Goal: Task Accomplishment & Management: Manage account settings

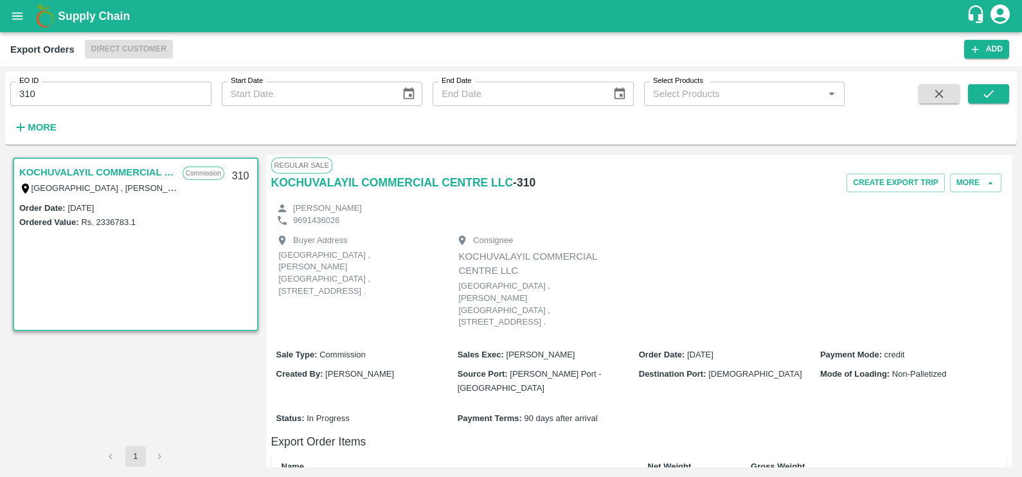
scroll to position [336, 0]
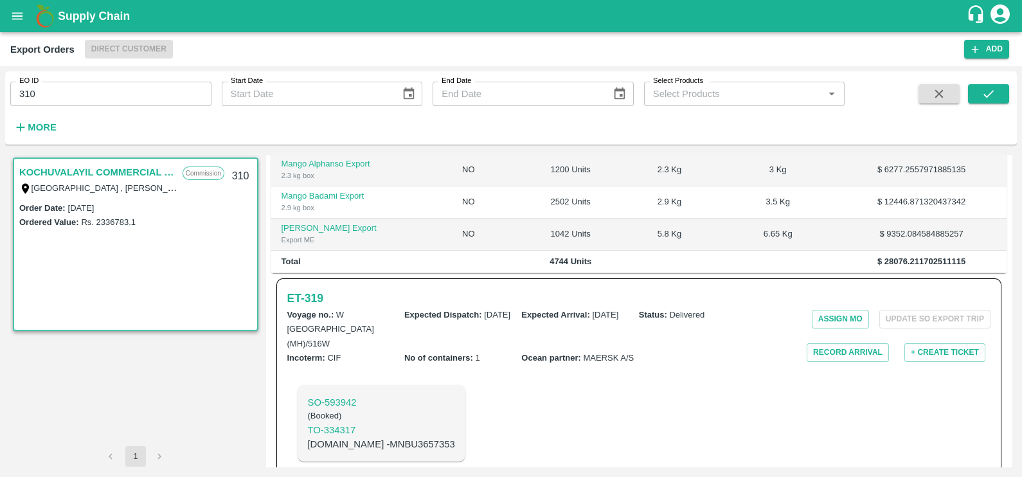
click at [83, 95] on input "310" at bounding box center [110, 94] width 201 height 24
paste input "text"
click at [991, 93] on icon "submit" at bounding box center [988, 94] width 10 height 8
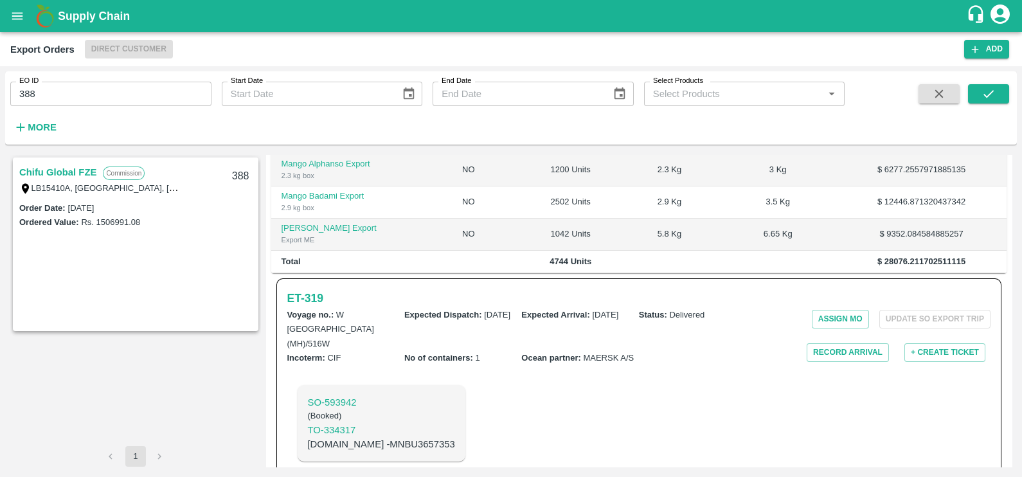
click at [74, 170] on link "Chifu Global FZE" at bounding box center [57, 172] width 77 height 17
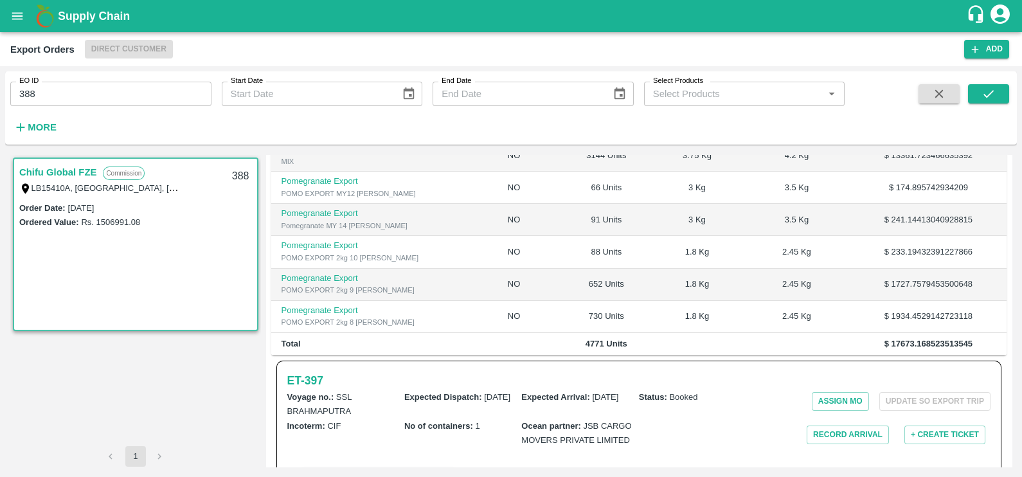
scroll to position [321, 0]
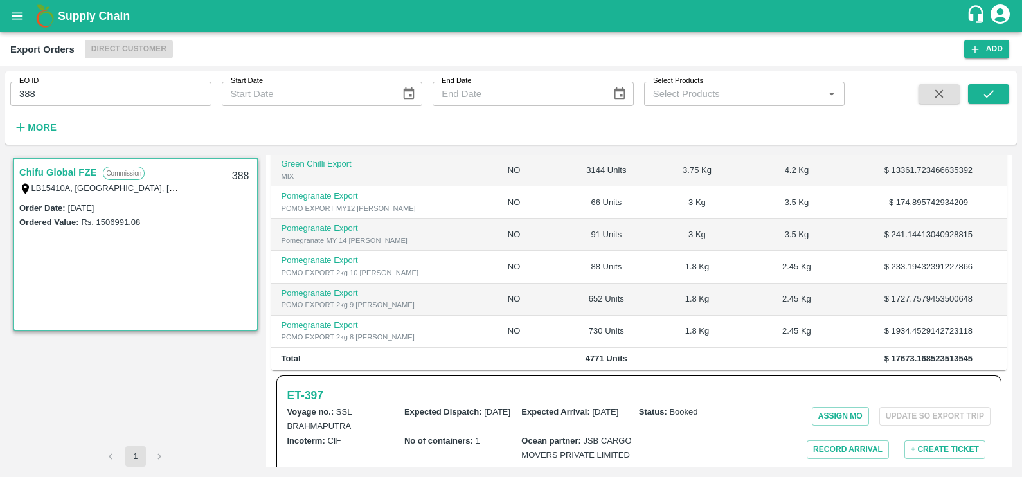
click at [74, 170] on link "Chifu Global FZE" at bounding box center [57, 172] width 77 height 17
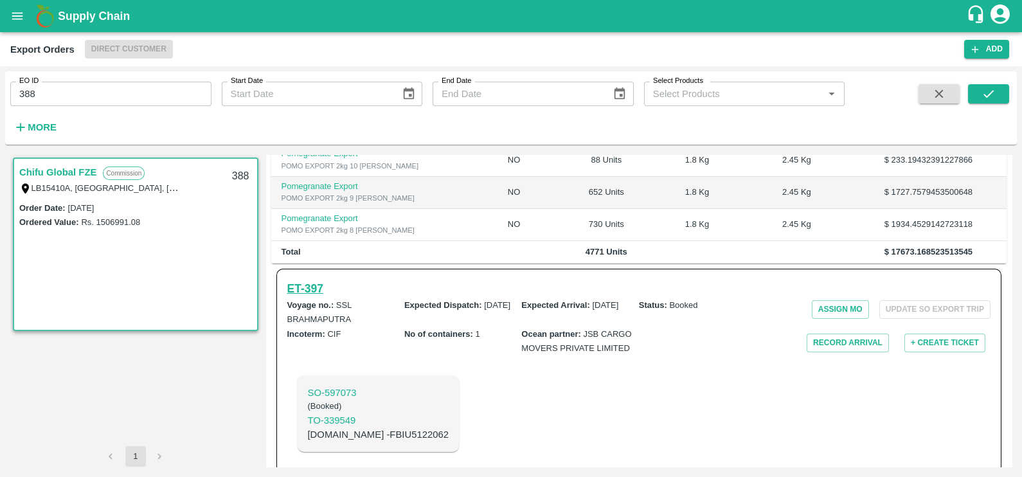
click at [315, 280] on h6 "ET- 397" at bounding box center [305, 289] width 36 height 18
click at [157, 93] on input "388" at bounding box center [110, 94] width 201 height 24
paste input "text"
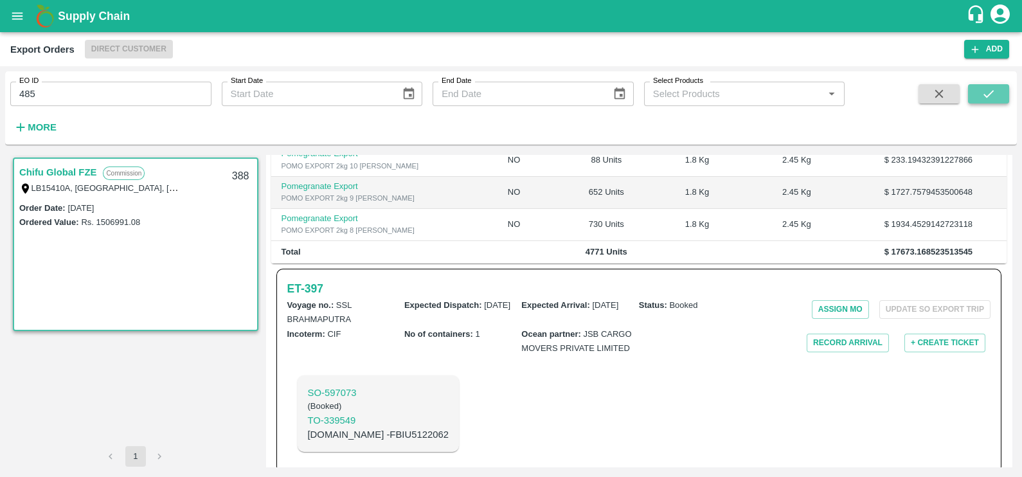
click at [985, 96] on icon "submit" at bounding box center [989, 94] width 14 height 14
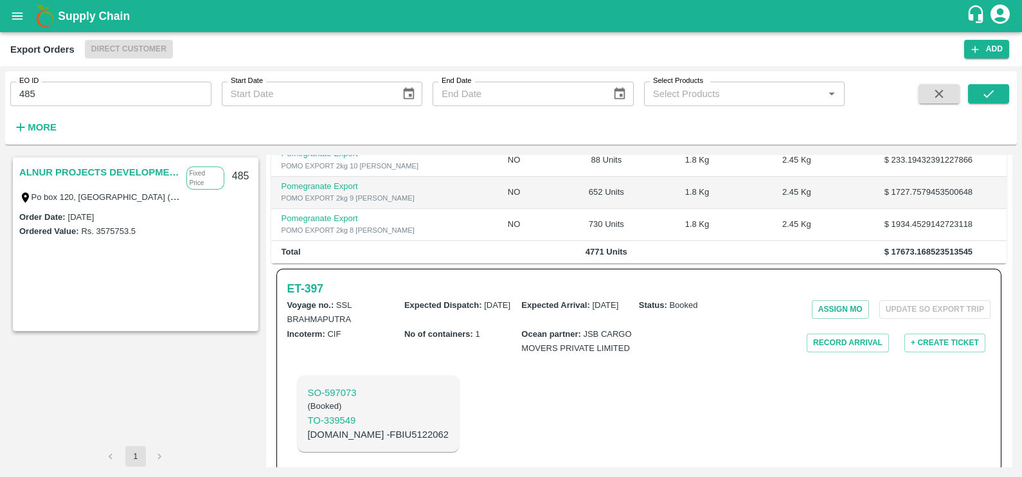
click at [69, 173] on link "ALNUR PROJECTS DEVELOPMENT" at bounding box center [99, 172] width 161 height 17
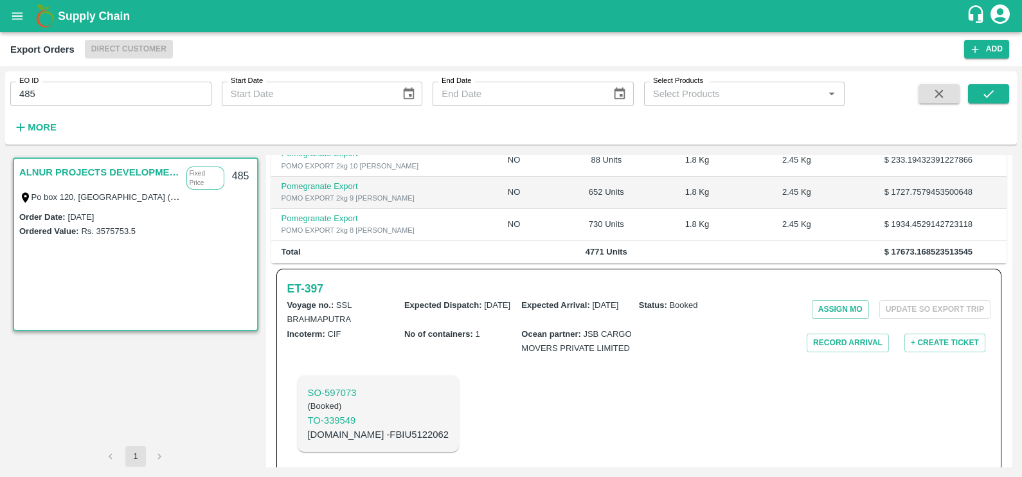
scroll to position [284, 0]
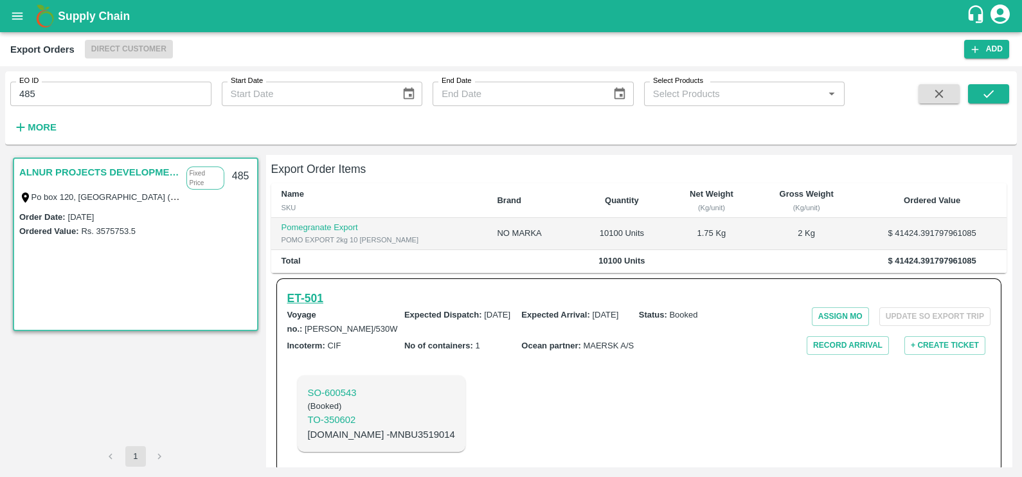
click at [313, 289] on h6 "ET- 501" at bounding box center [305, 298] width 36 height 18
click at [103, 90] on input "485" at bounding box center [110, 94] width 201 height 24
paste input "text"
click at [983, 100] on icon "submit" at bounding box center [989, 94] width 14 height 14
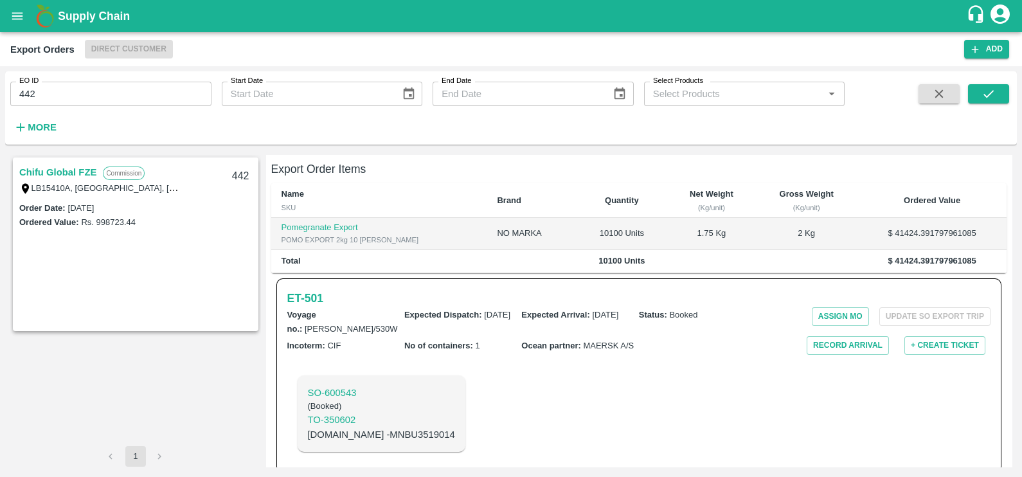
click at [67, 171] on link "Chifu Global FZE" at bounding box center [57, 172] width 77 height 17
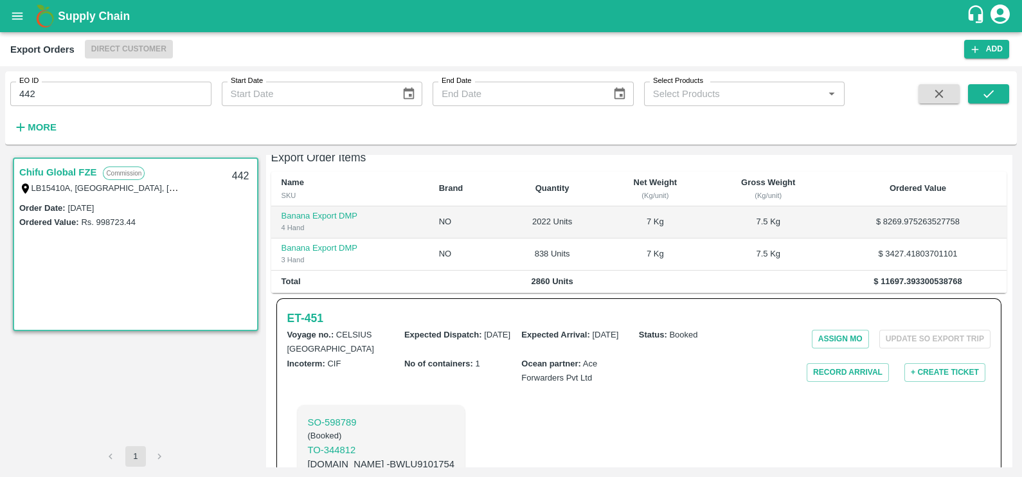
scroll to position [272, 0]
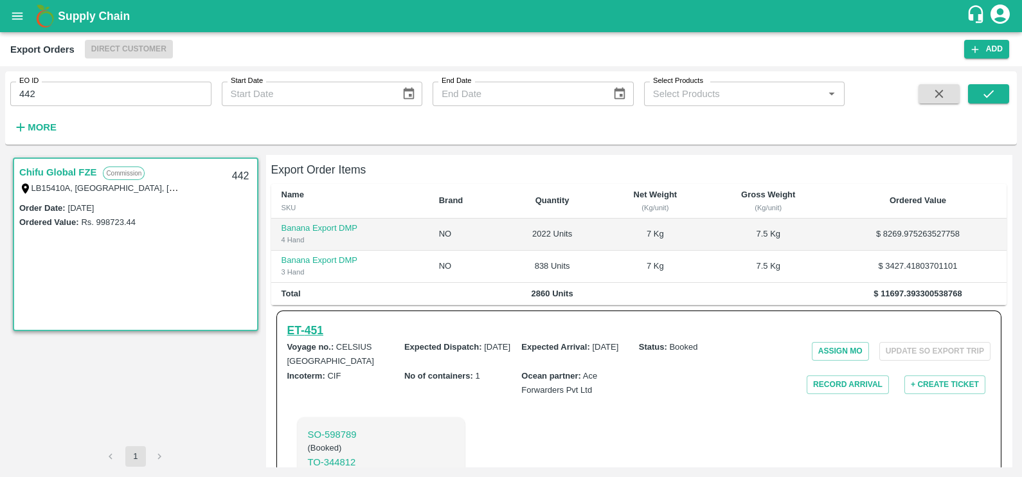
click at [316, 321] on h6 "ET- 451" at bounding box center [305, 330] width 36 height 18
click at [134, 93] on input "442" at bounding box center [110, 94] width 201 height 24
click at [991, 95] on icon "submit" at bounding box center [989, 94] width 14 height 14
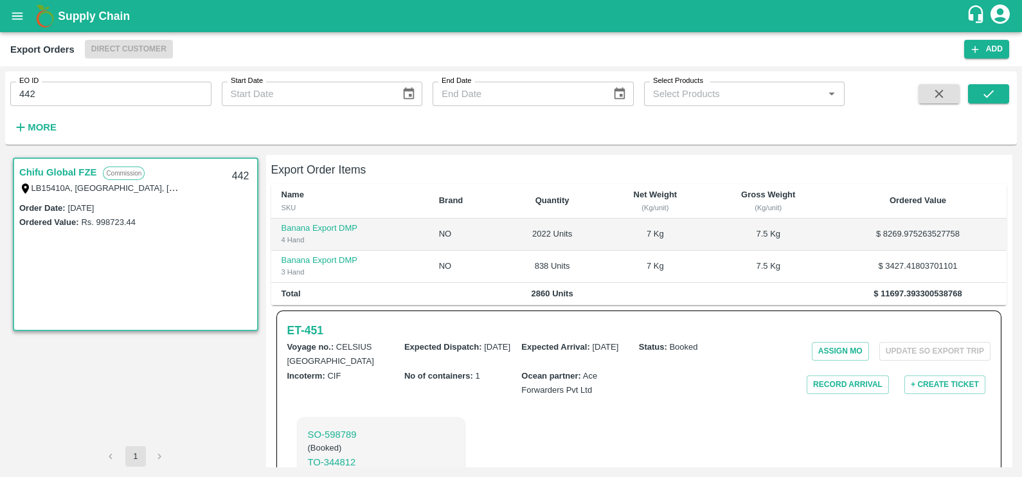
click at [71, 168] on link "Chifu Global FZE" at bounding box center [57, 172] width 77 height 17
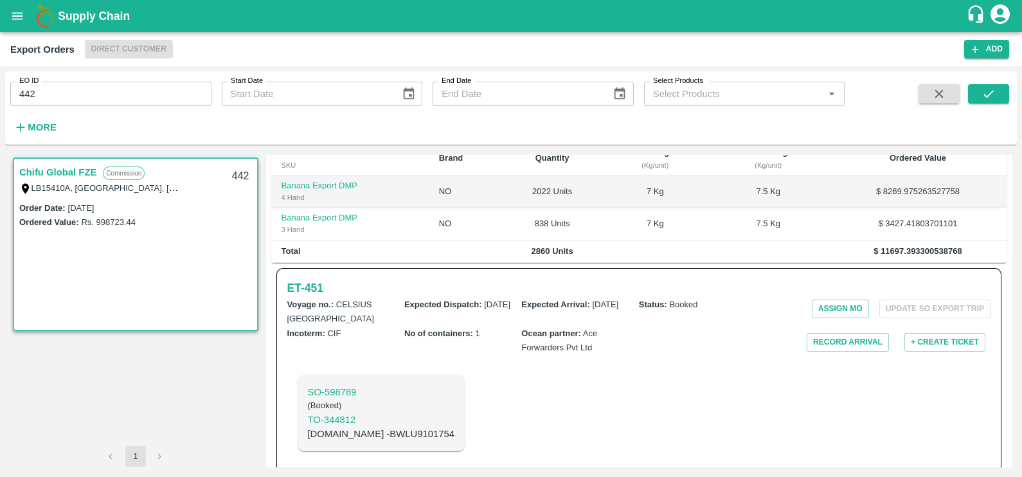
click at [161, 96] on input "442" at bounding box center [110, 94] width 201 height 24
type input "4"
click at [984, 96] on icon "submit" at bounding box center [989, 94] width 14 height 14
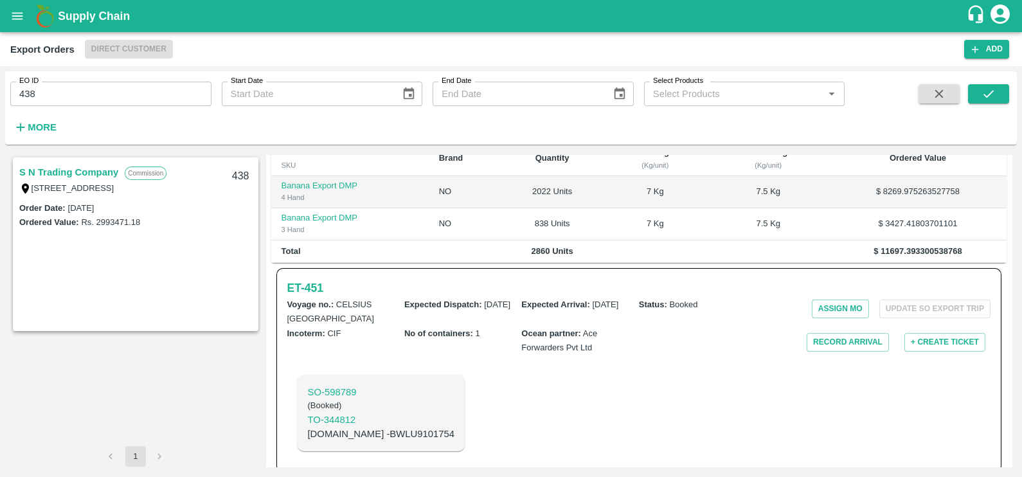
click at [77, 171] on link "S N Trading Company" at bounding box center [68, 172] width 99 height 17
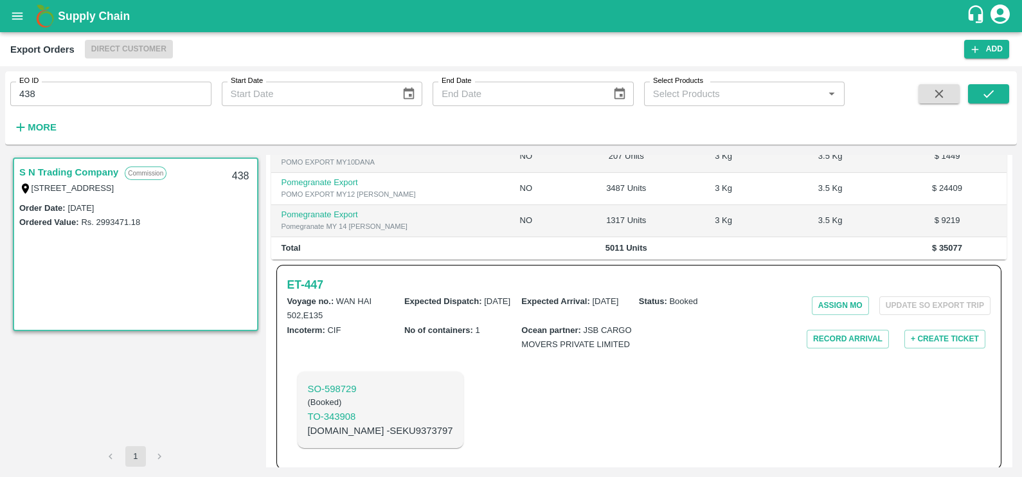
scroll to position [332, 0]
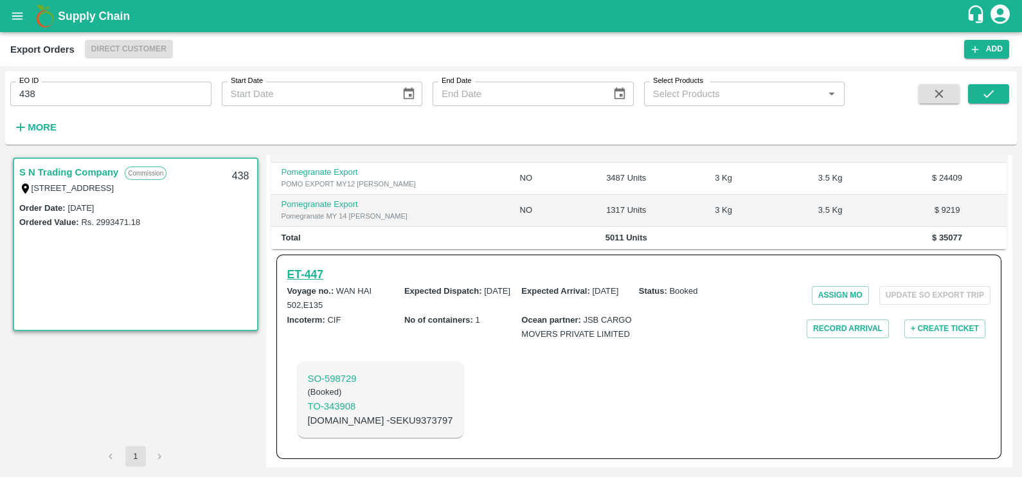
click at [309, 267] on h6 "ET- 447" at bounding box center [305, 274] width 36 height 18
click at [60, 92] on input "438" at bounding box center [110, 94] width 201 height 24
paste input "text"
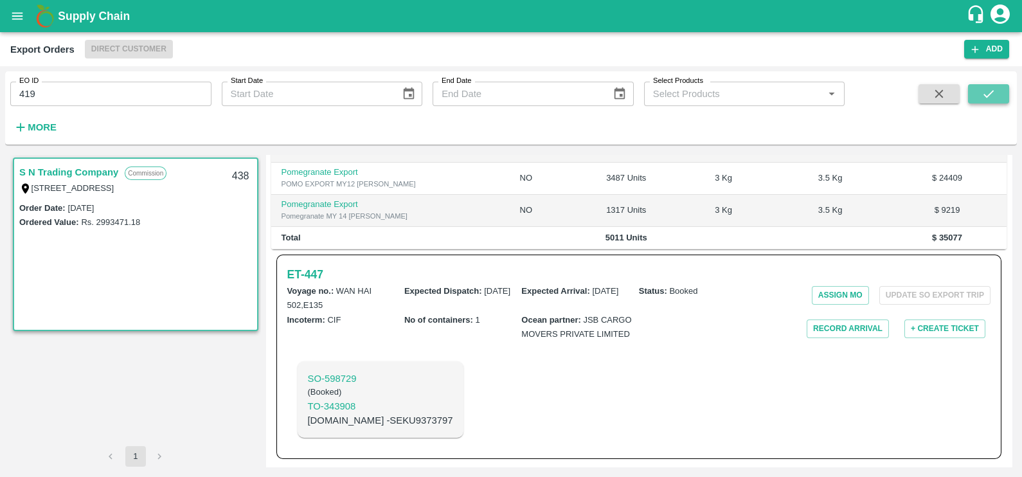
click at [986, 92] on icon "submit" at bounding box center [989, 94] width 14 height 14
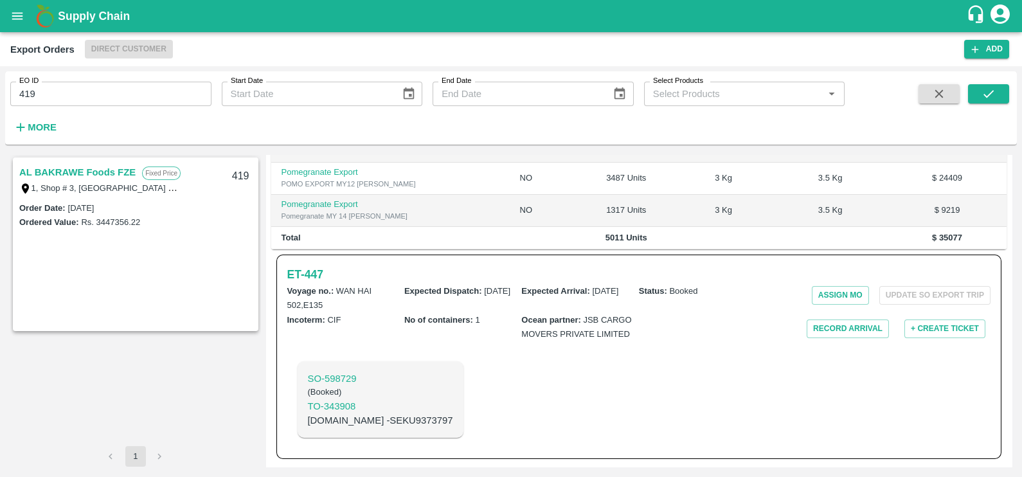
click at [116, 168] on link "AL BAKRAWE Foods FZE" at bounding box center [77, 172] width 116 height 17
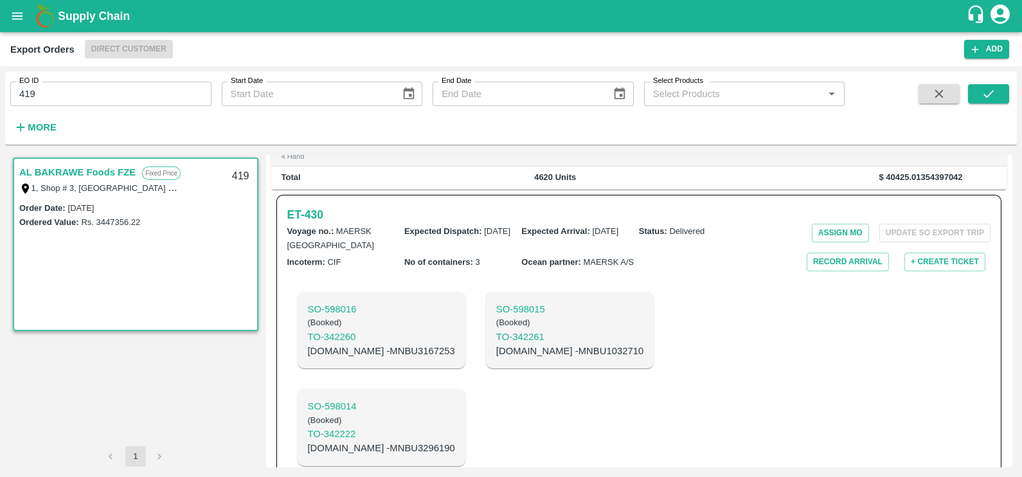
scroll to position [248, 0]
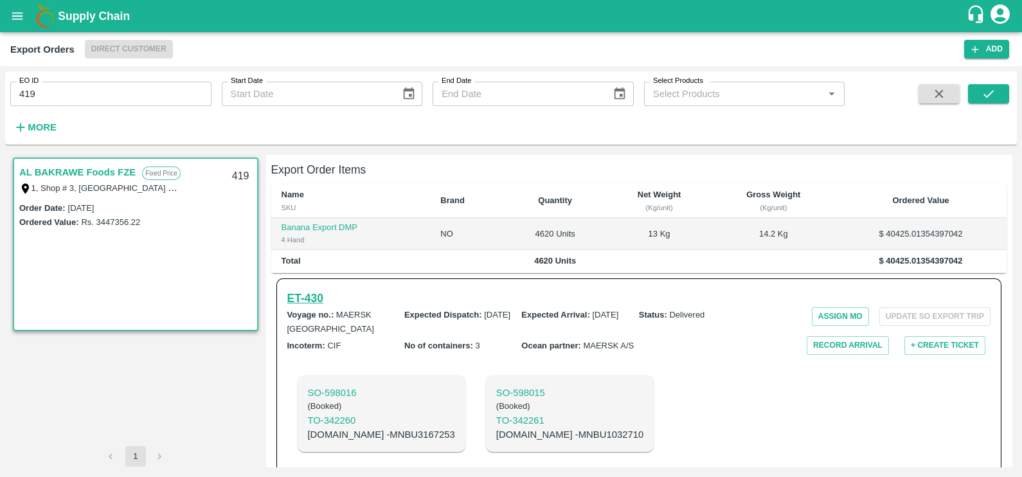
click at [307, 289] on h6 "ET- 430" at bounding box center [305, 298] width 36 height 18
click at [114, 85] on input "419" at bounding box center [110, 94] width 201 height 24
paste input "text"
type input "414"
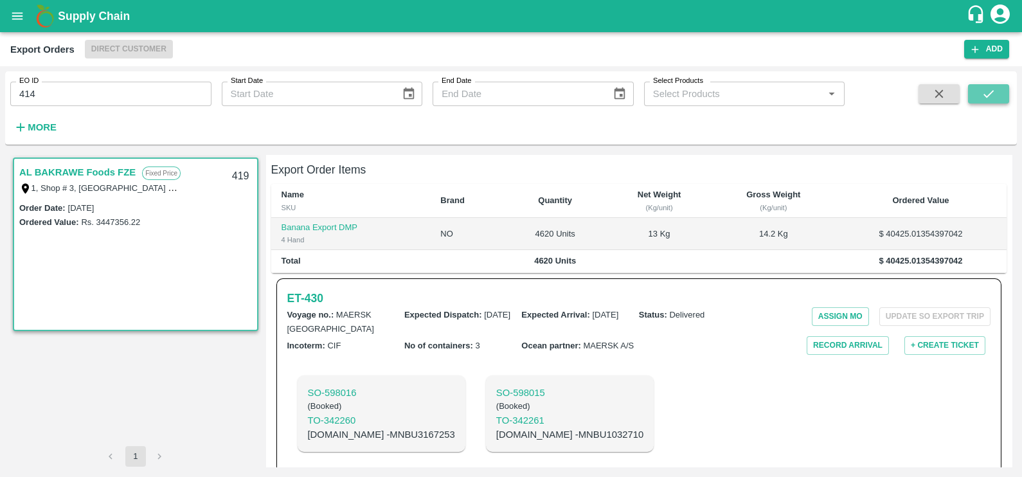
click at [980, 98] on button "submit" at bounding box center [988, 93] width 41 height 19
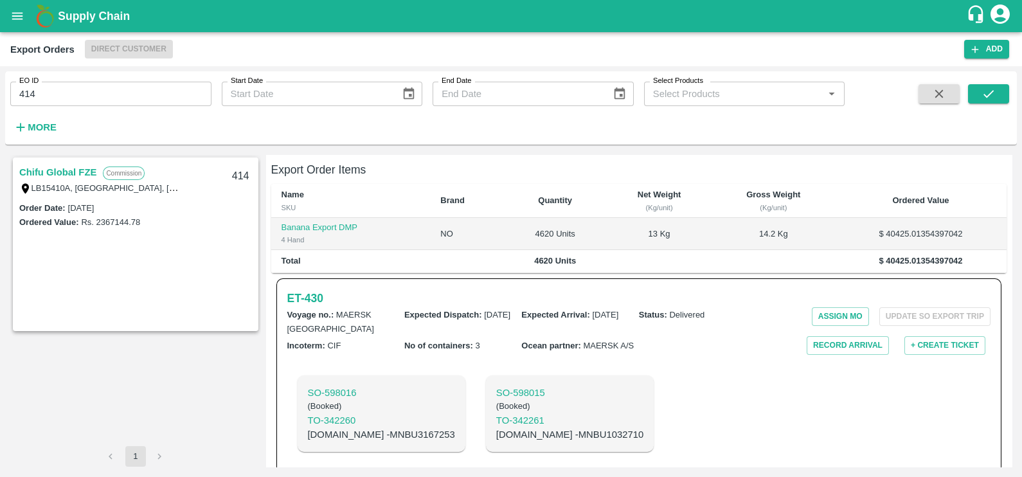
click at [61, 171] on link "Chifu Global FZE" at bounding box center [57, 172] width 77 height 17
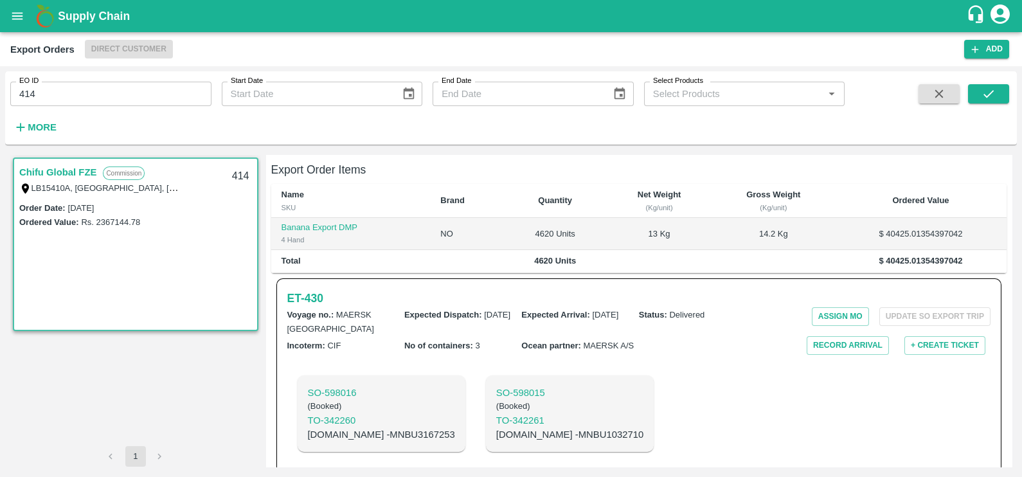
scroll to position [258, 0]
click at [61, 171] on link "Chifu Global FZE" at bounding box center [57, 172] width 77 height 17
click at [297, 289] on h6 "ET- 425" at bounding box center [305, 298] width 36 height 18
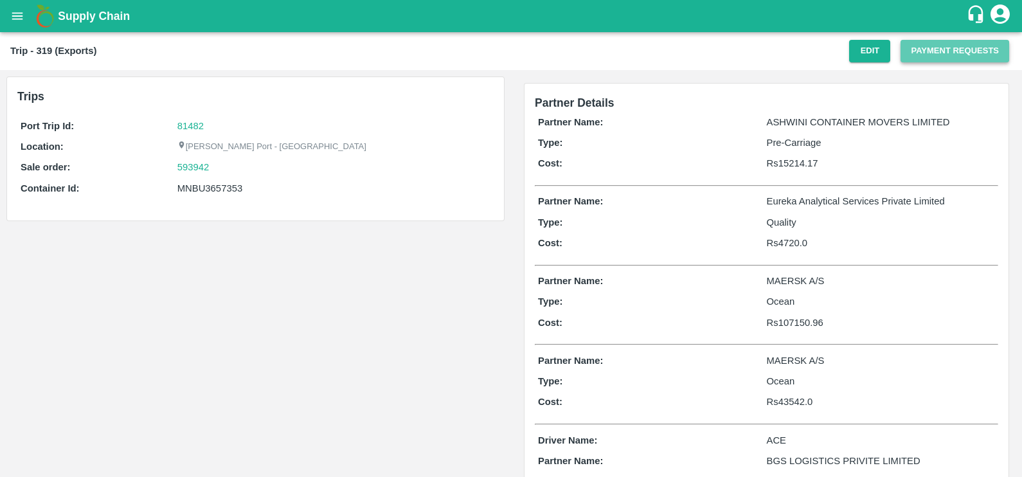
click at [908, 49] on button "Payment Requests" at bounding box center [955, 51] width 109 height 22
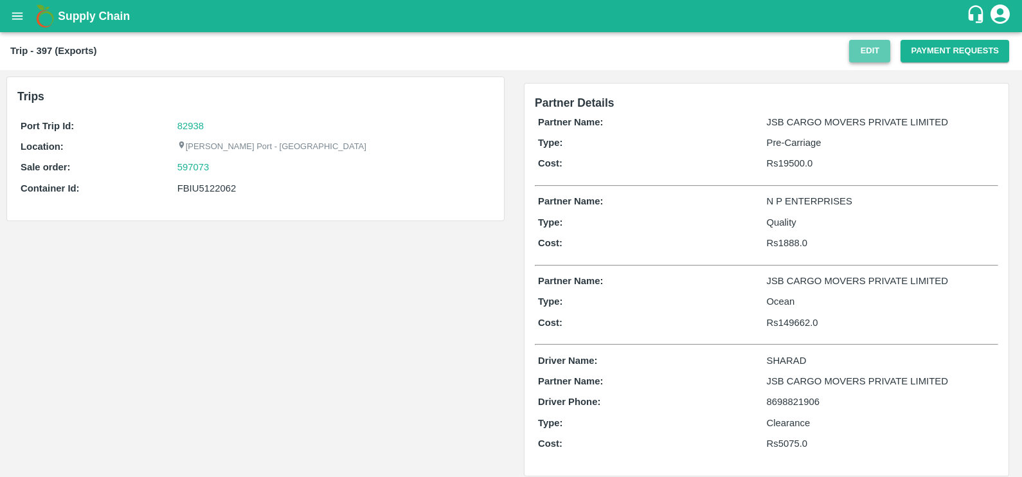
click at [870, 53] on button "Edit" at bounding box center [869, 51] width 41 height 22
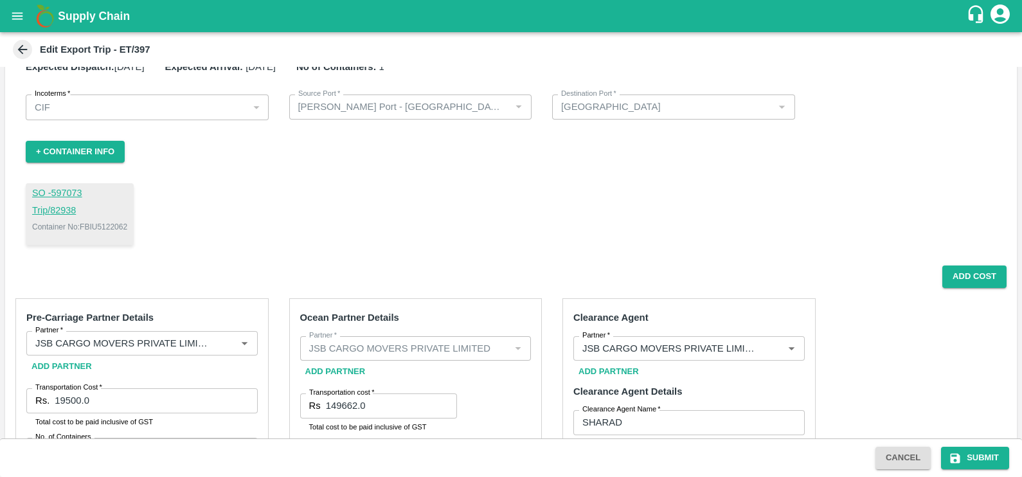
scroll to position [15, 0]
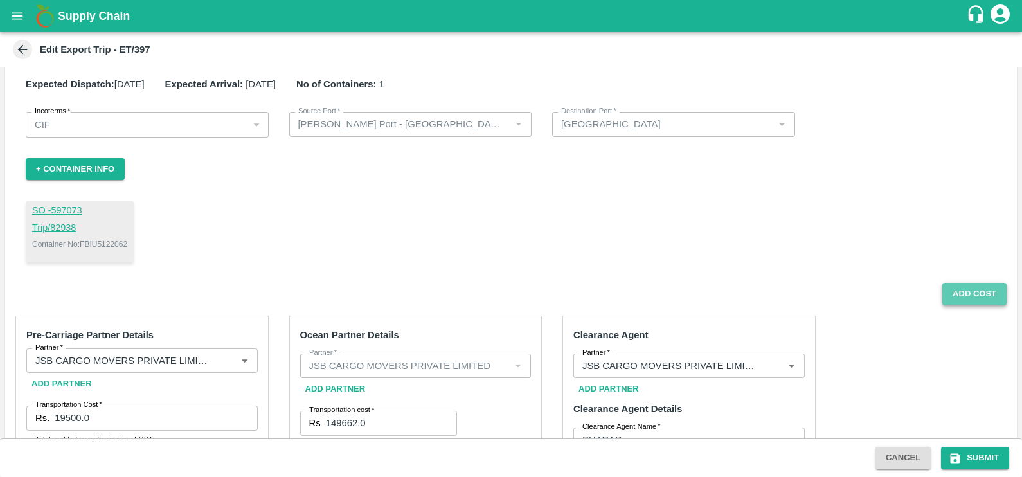
click at [960, 296] on button "Add Cost" at bounding box center [974, 294] width 64 height 22
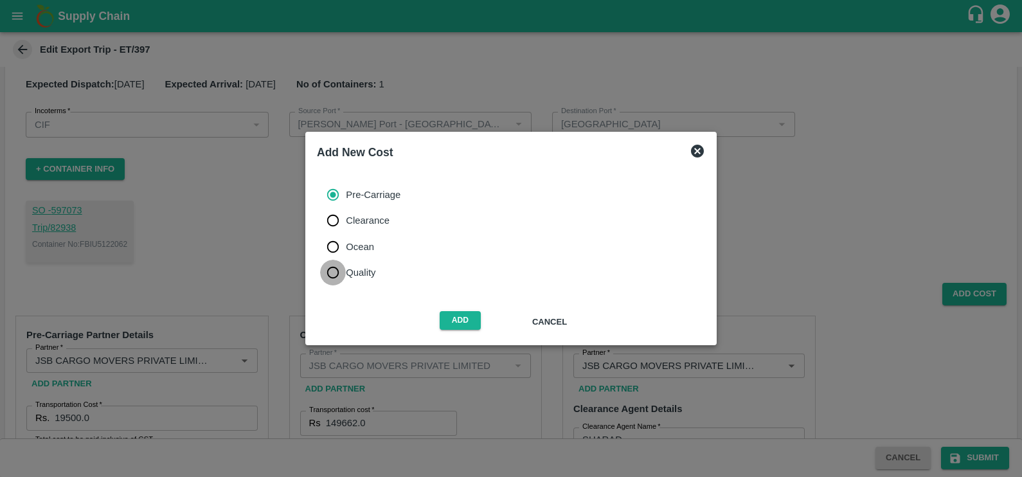
click at [339, 275] on input "Quality" at bounding box center [333, 273] width 26 height 26
radio input "true"
click at [455, 321] on button "Add" at bounding box center [460, 320] width 41 height 19
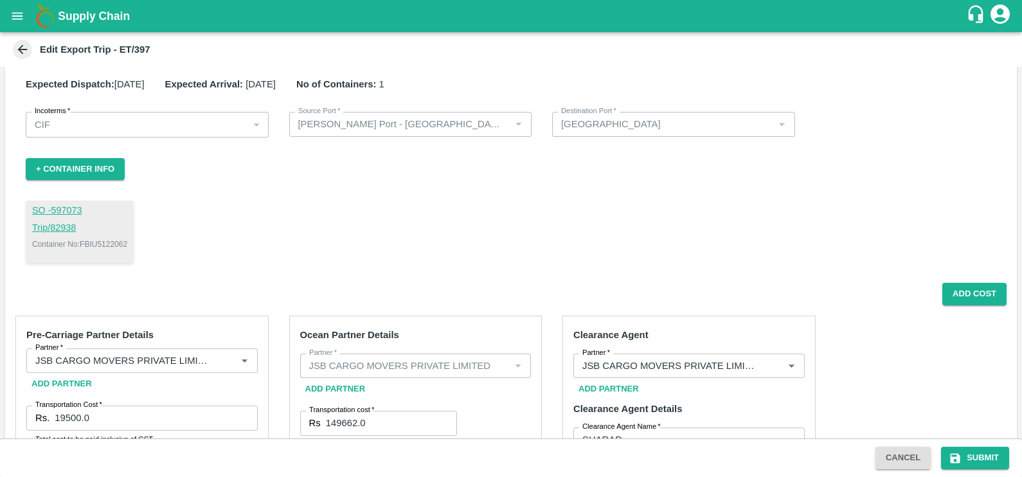
scroll to position [543, 0]
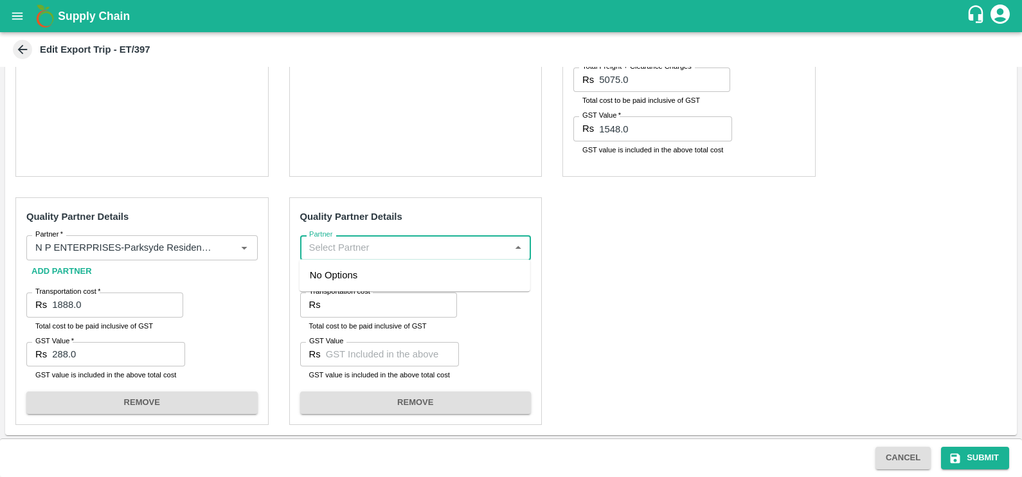
click at [397, 247] on input "Partner" at bounding box center [405, 247] width 202 height 17
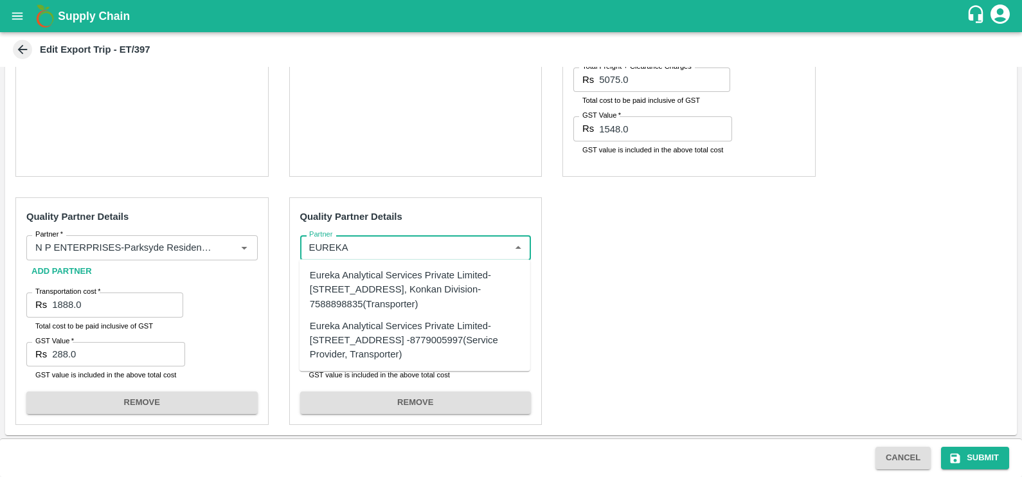
click at [388, 285] on div "Eureka Analytical Services Private Limited-Plot No. C-401, TTC Industrial Area,…" at bounding box center [415, 289] width 210 height 43
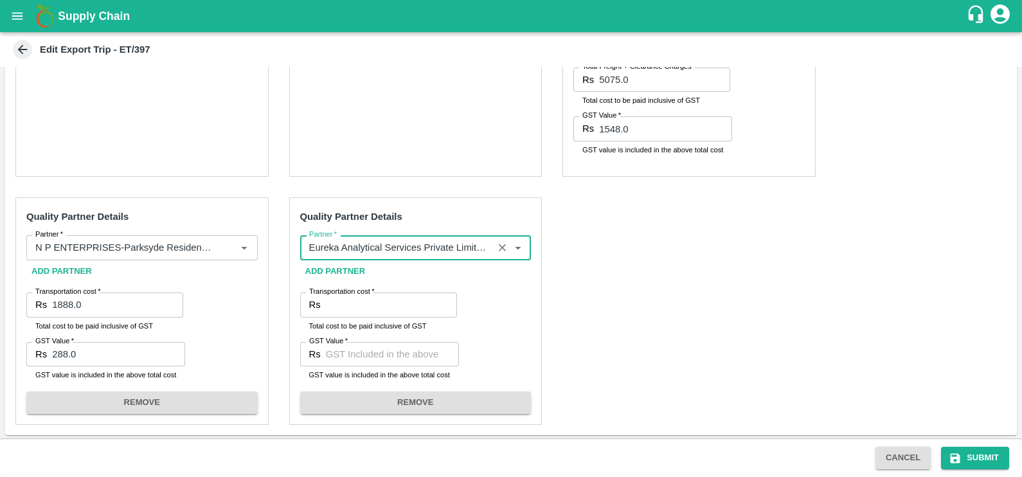
type input "Eureka Analytical Services Private Limited-Plot No. C-401, TTC Industrial Area,…"
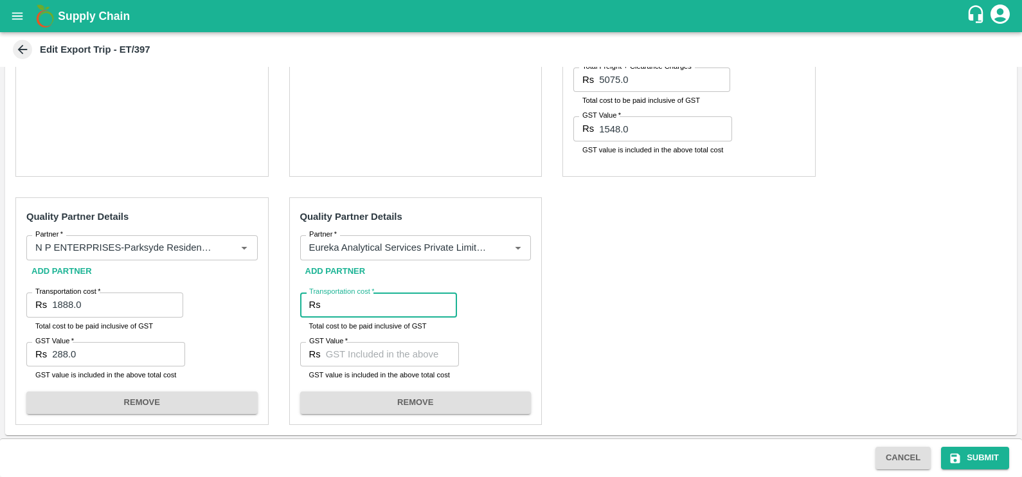
click at [380, 305] on input "Transportation cost   *" at bounding box center [391, 304] width 131 height 24
type input "4130"
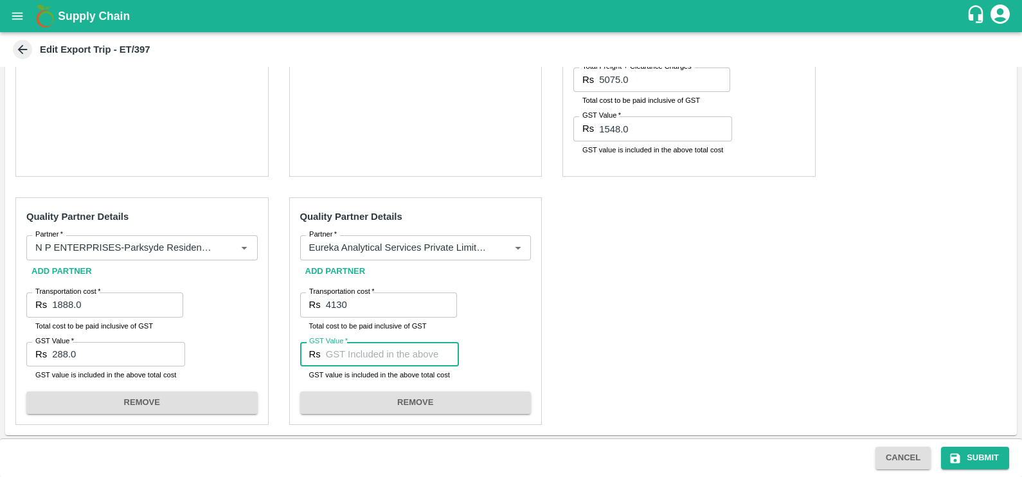
click at [356, 348] on input "GST Value   *" at bounding box center [392, 354] width 133 height 24
type input "630"
click at [966, 460] on button "Submit" at bounding box center [975, 458] width 68 height 22
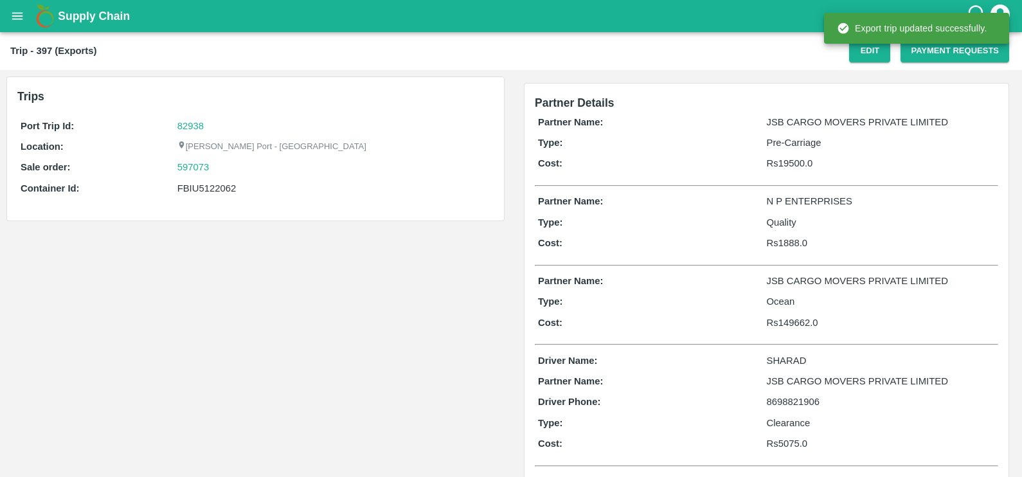
scroll to position [90, 0]
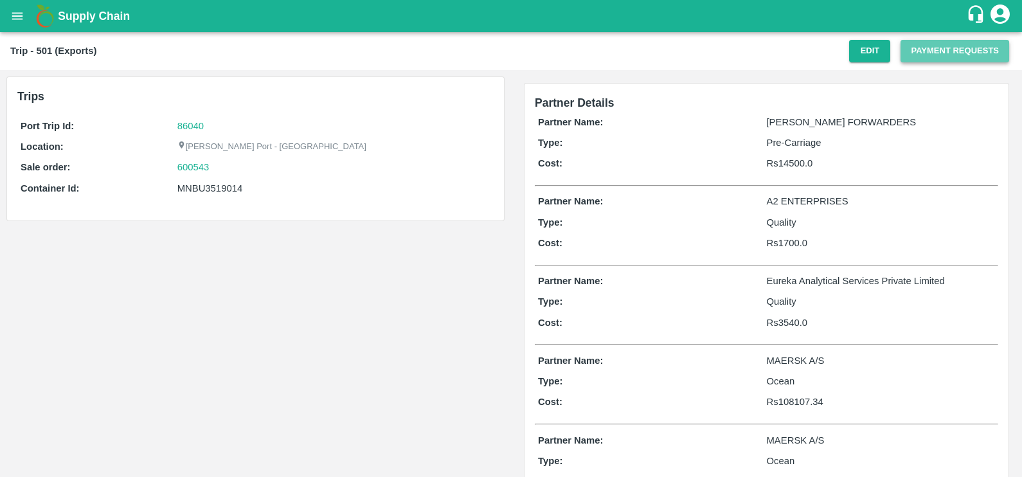
click at [940, 51] on button "Payment Requests" at bounding box center [955, 51] width 109 height 22
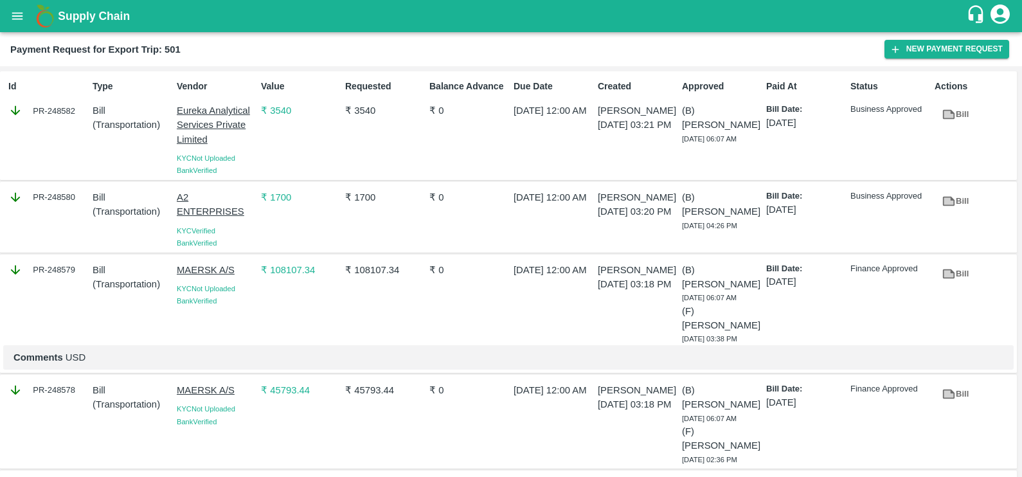
scroll to position [152, 0]
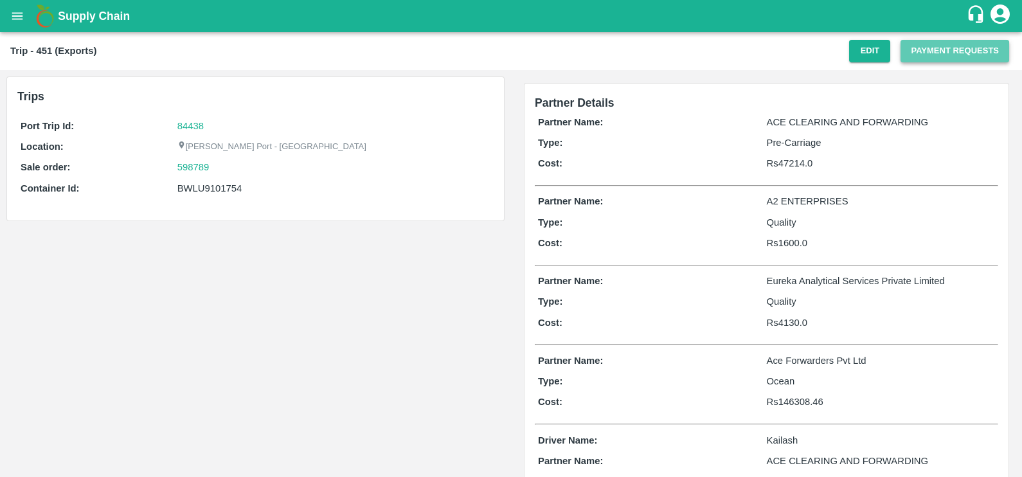
click at [919, 51] on button "Payment Requests" at bounding box center [955, 51] width 109 height 22
click at [915, 52] on button "Payment Requests" at bounding box center [955, 51] width 109 height 22
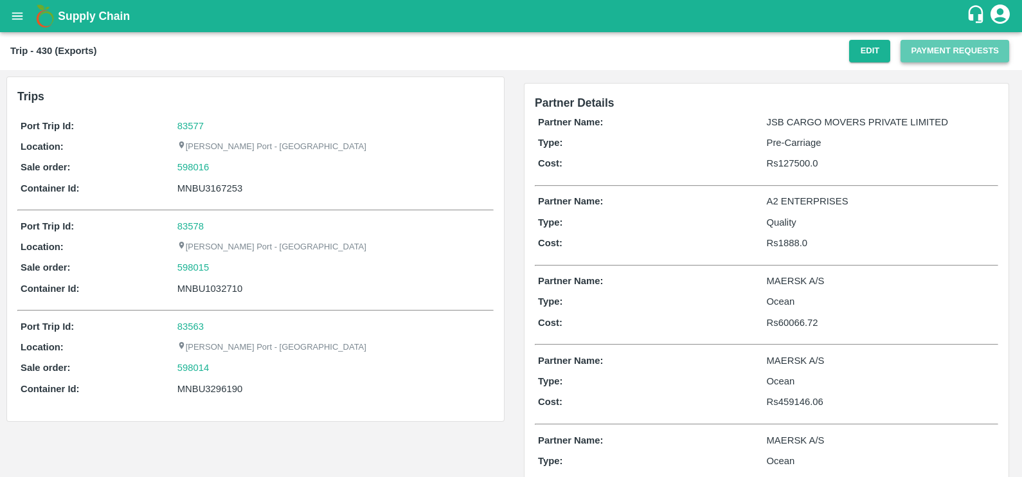
click at [913, 55] on button "Payment Requests" at bounding box center [955, 51] width 109 height 22
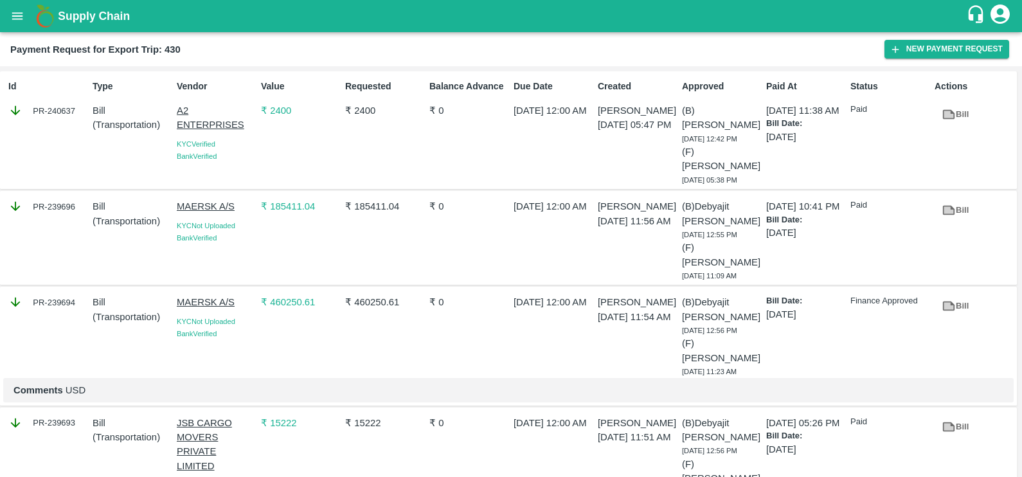
scroll to position [1, 0]
click at [960, 296] on link "Bill" at bounding box center [955, 305] width 41 height 22
drag, startPoint x: 29, startPoint y: 290, endPoint x: 67, endPoint y: 288, distance: 38.0
click at [67, 294] on div "PR-239694" at bounding box center [47, 301] width 79 height 14
drag, startPoint x: 67, startPoint y: 288, endPoint x: 63, endPoint y: 298, distance: 11.0
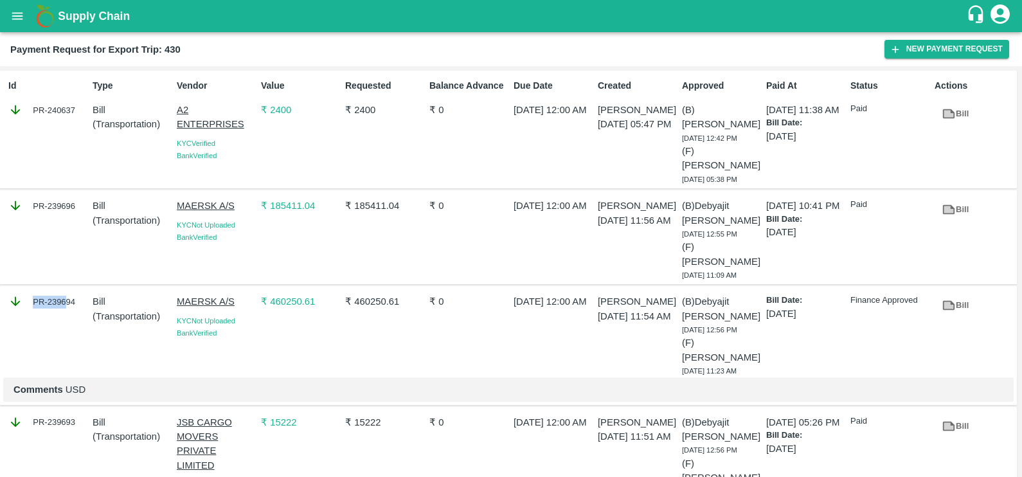
click at [63, 298] on div "PR-239694" at bounding box center [45, 332] width 84 height 87
copy div "PR-239694"
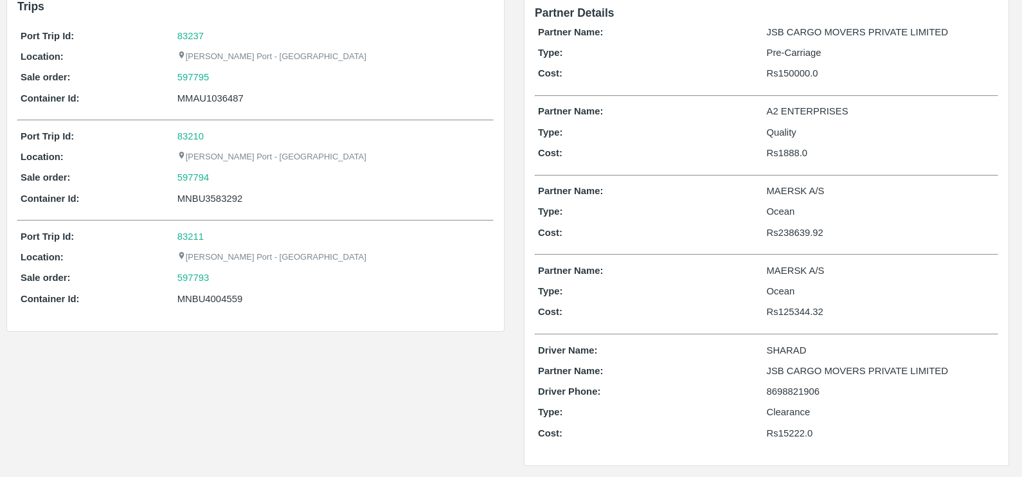
scroll to position [29, 0]
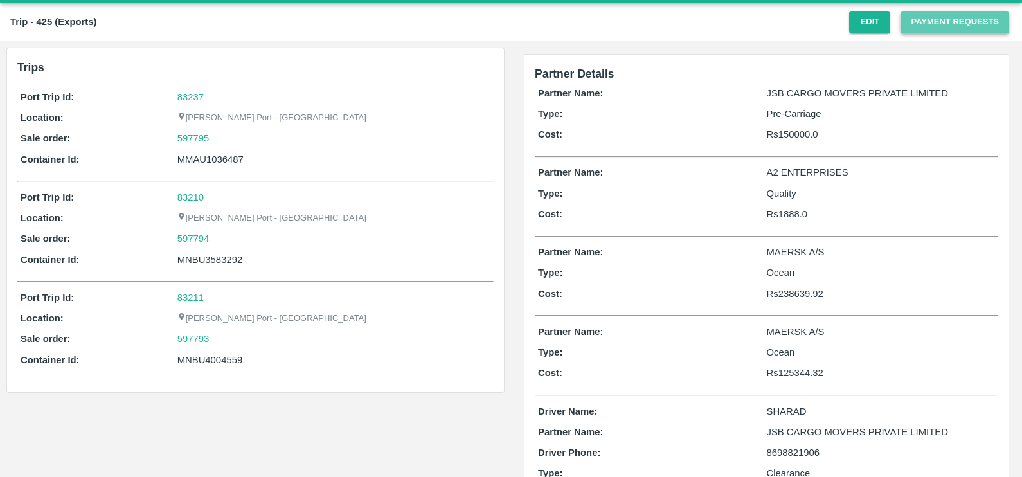
click at [927, 22] on button "Payment Requests" at bounding box center [955, 22] width 109 height 22
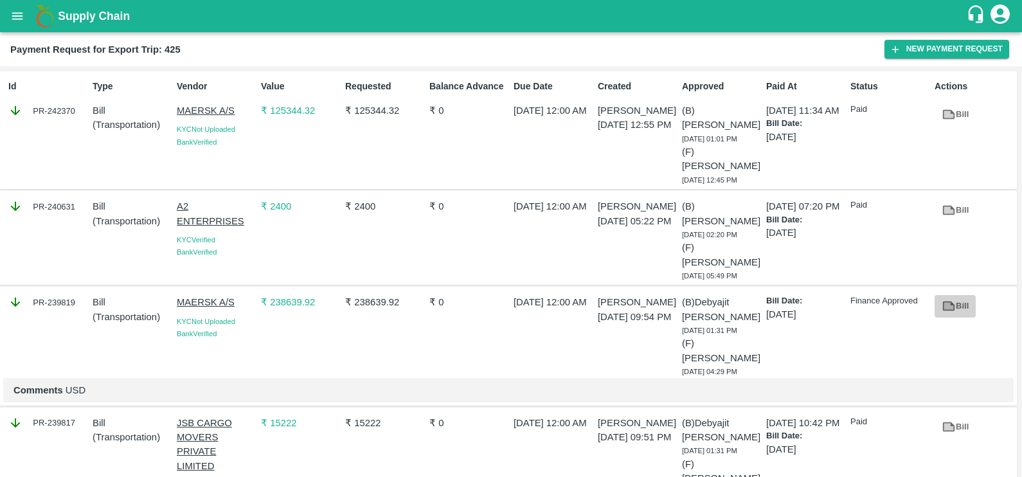
click at [935, 307] on link "Bill" at bounding box center [955, 306] width 41 height 22
click at [947, 116] on icon at bounding box center [949, 114] width 10 height 7
click at [956, 303] on link "Bill" at bounding box center [955, 306] width 41 height 22
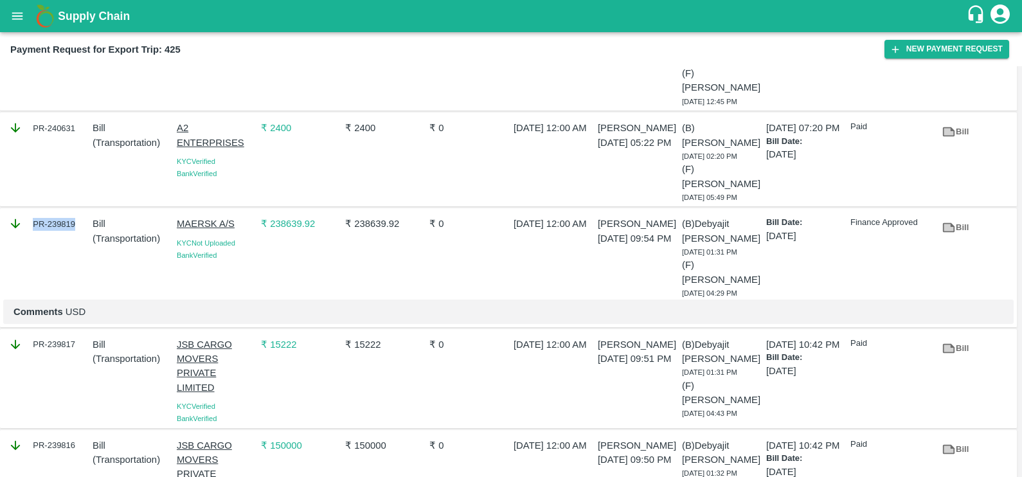
copy div "PR-239819"
drag, startPoint x: 28, startPoint y: 225, endPoint x: 85, endPoint y: 247, distance: 60.9
click at [85, 247] on div "PR-239819" at bounding box center [45, 254] width 84 height 87
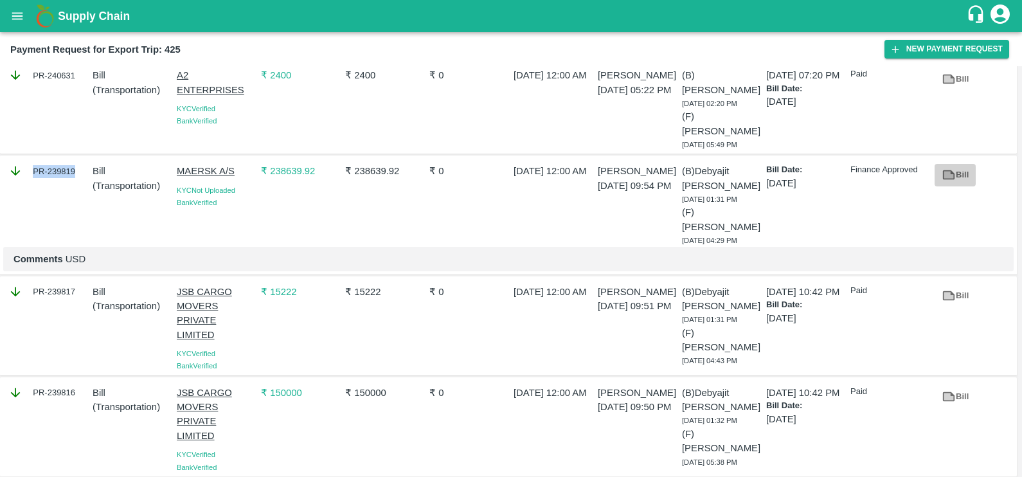
click at [955, 177] on link "Bill" at bounding box center [955, 175] width 41 height 22
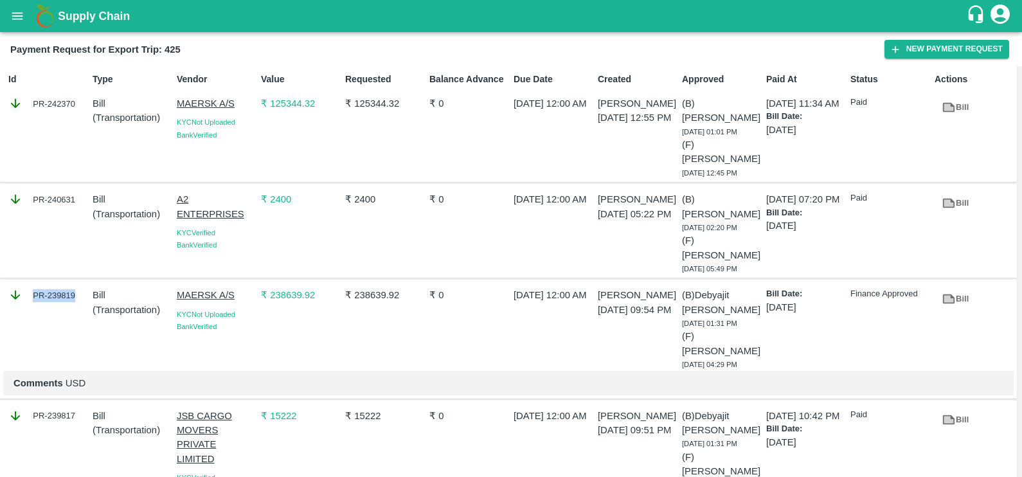
scroll to position [8, 0]
click at [280, 292] on p "₹ 238639.92" at bounding box center [300, 294] width 79 height 14
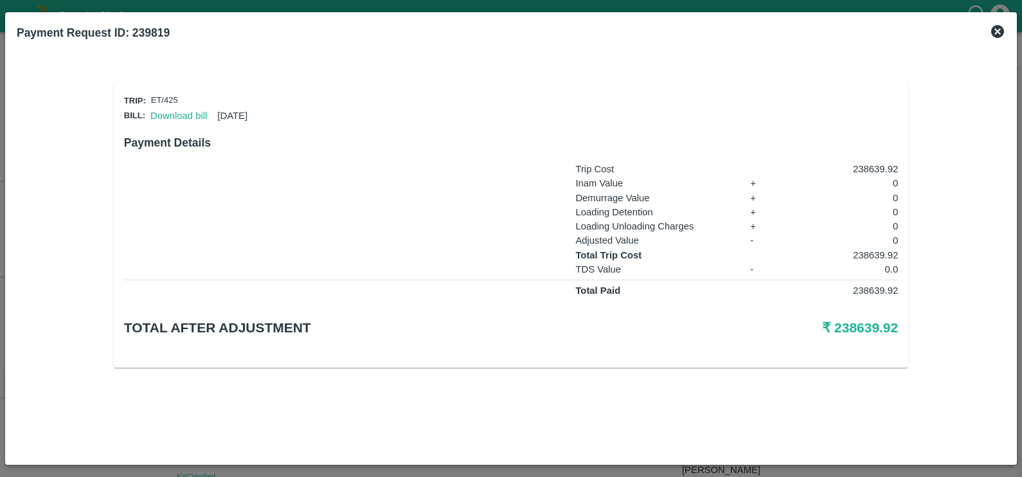
click at [997, 26] on icon at bounding box center [997, 31] width 13 height 13
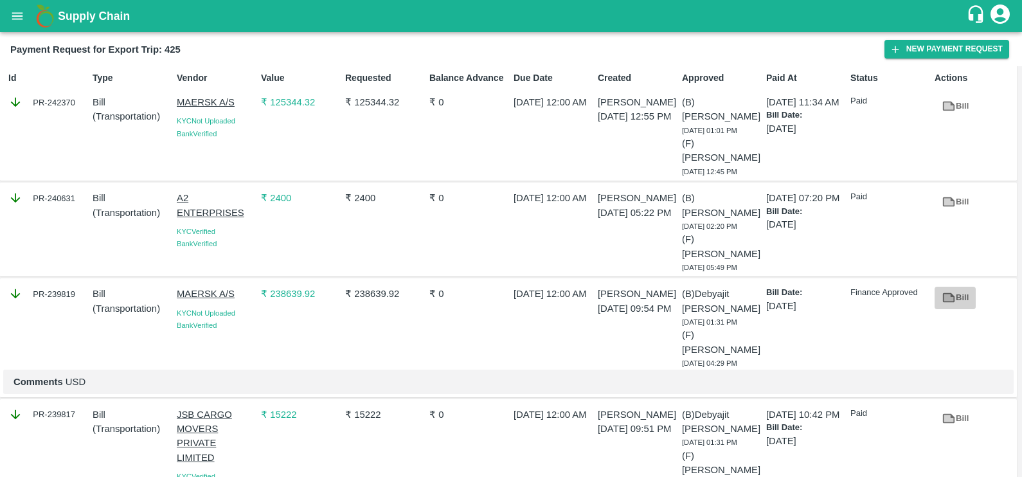
click at [943, 301] on icon at bounding box center [949, 298] width 12 height 10
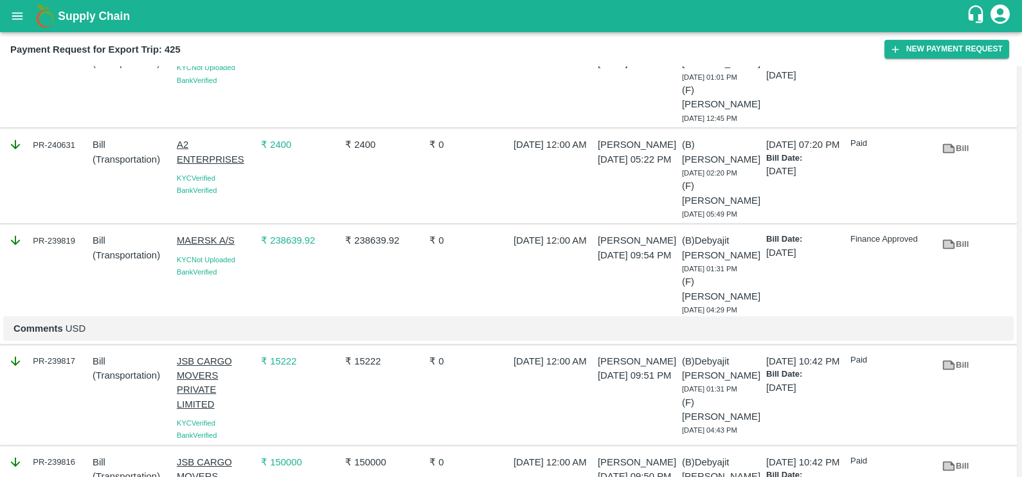
scroll to position [62, 0]
click at [912, 48] on button "New Payment Request" at bounding box center [946, 49] width 125 height 19
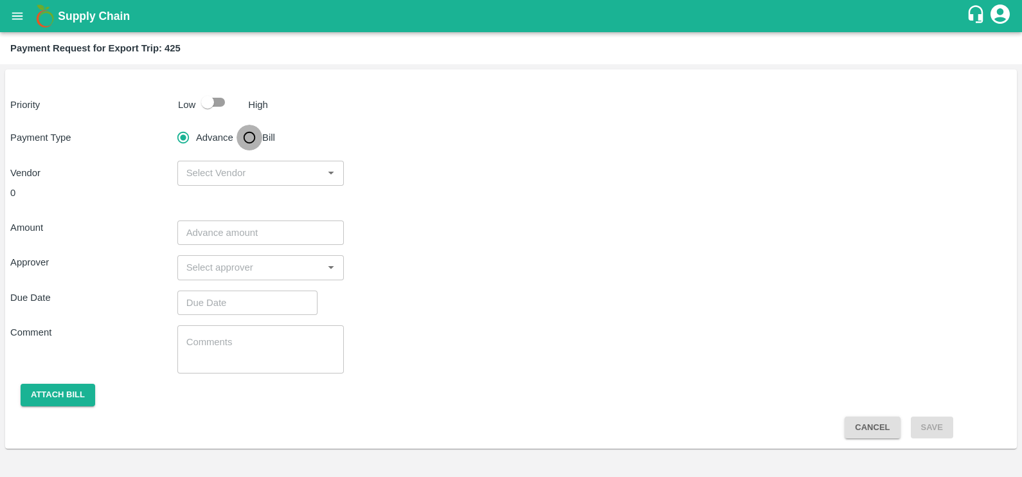
click at [257, 139] on input "Bill" at bounding box center [250, 138] width 26 height 26
radio input "true"
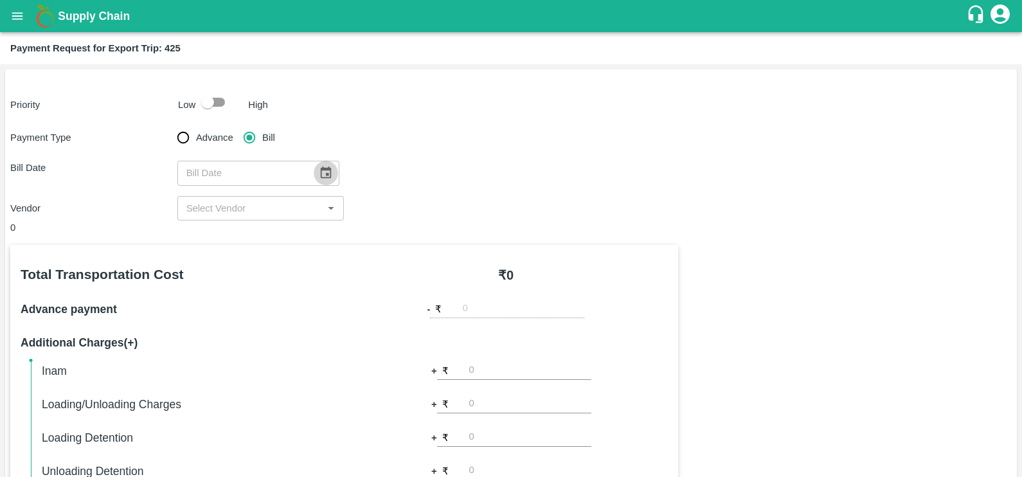
click at [320, 170] on icon "Choose date" at bounding box center [325, 172] width 11 height 12
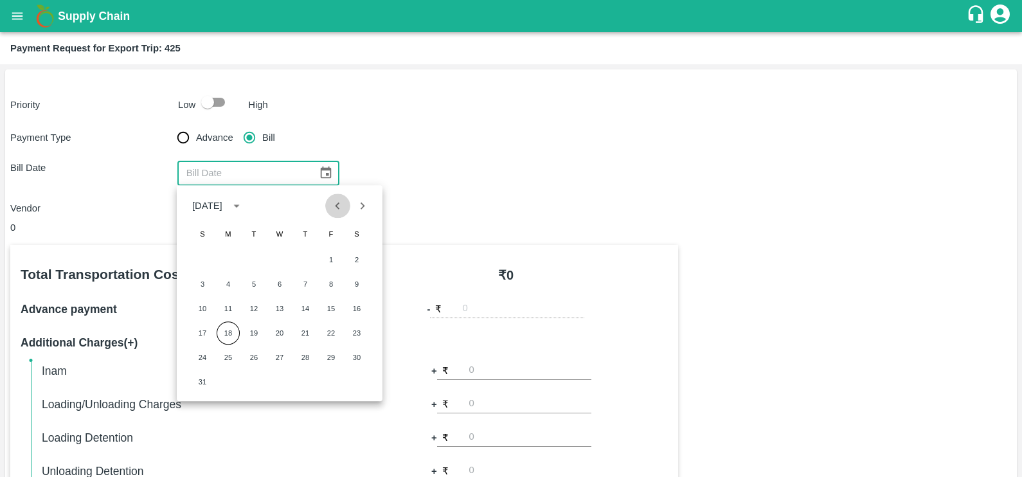
click at [345, 211] on icon "Previous month" at bounding box center [337, 206] width 14 height 14
click at [237, 303] on button "16" at bounding box center [228, 308] width 23 height 23
type input "[DATE]"
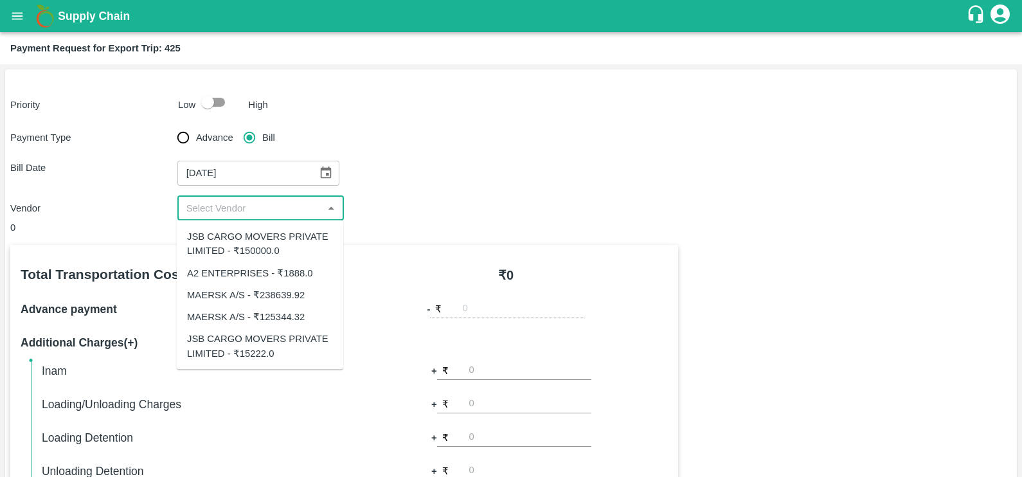
click at [251, 204] on input "input" at bounding box center [250, 208] width 138 height 17
click at [251, 292] on div "MAERSK A/S - ₹238639.92" at bounding box center [246, 294] width 118 height 14
type input "MAERSK A/S - ₹238639.92"
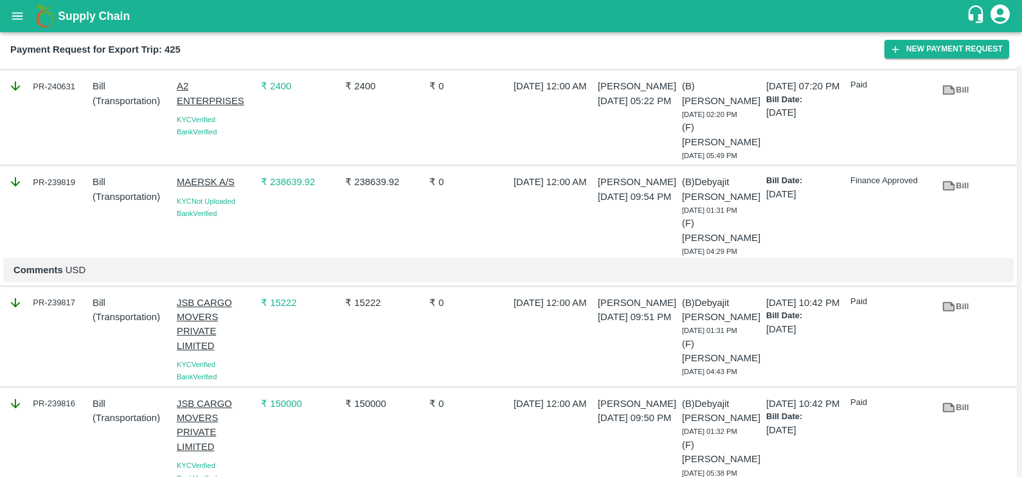
scroll to position [123, 0]
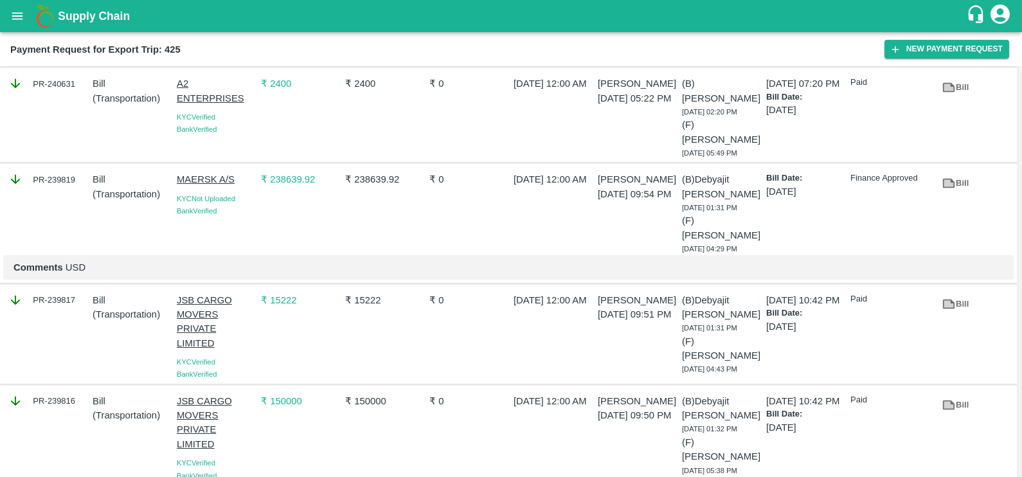
drag, startPoint x: 1005, startPoint y: 139, endPoint x: 983, endPoint y: 163, distance: 31.9
click at [1005, 139] on div "Bill" at bounding box center [971, 114] width 84 height 87
click at [937, 186] on link "Bill" at bounding box center [955, 183] width 41 height 22
